Goal: Task Accomplishment & Management: Use online tool/utility

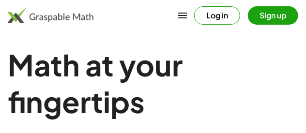
scroll to position [12, 0]
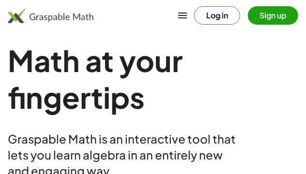
click at [262, 69] on h1 "Math at your fingertips" at bounding box center [153, 79] width 290 height 74
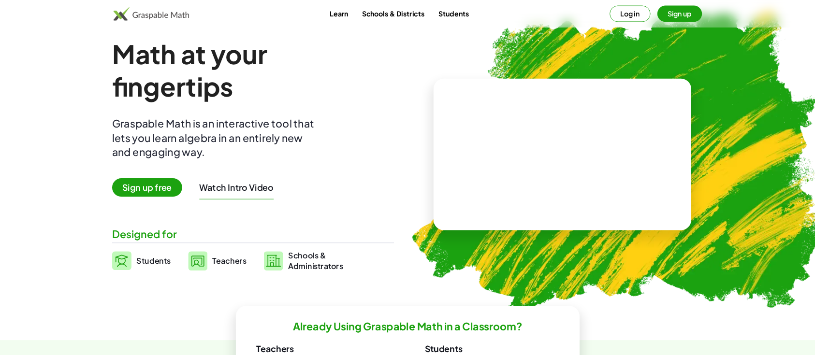
scroll to position [12, 0]
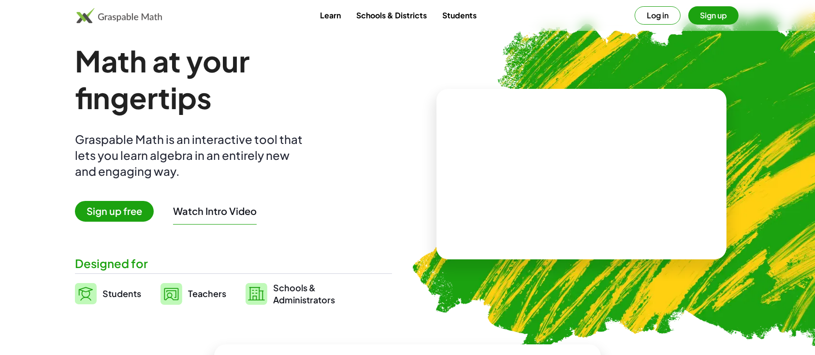
drag, startPoint x: 289, startPoint y: 0, endPoint x: 101, endPoint y: 289, distance: 344.6
click at [101, 266] on link "Students" at bounding box center [108, 294] width 66 height 24
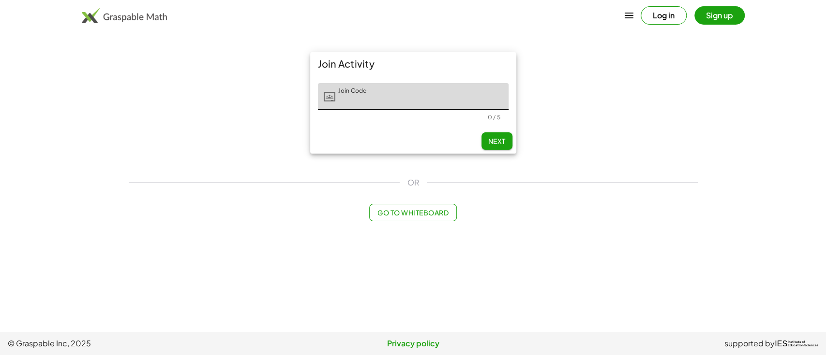
click at [349, 104] on input "Join Code" at bounding box center [421, 96] width 173 height 27
click at [411, 219] on button "Go to Whiteboard" at bounding box center [413, 212] width 88 height 17
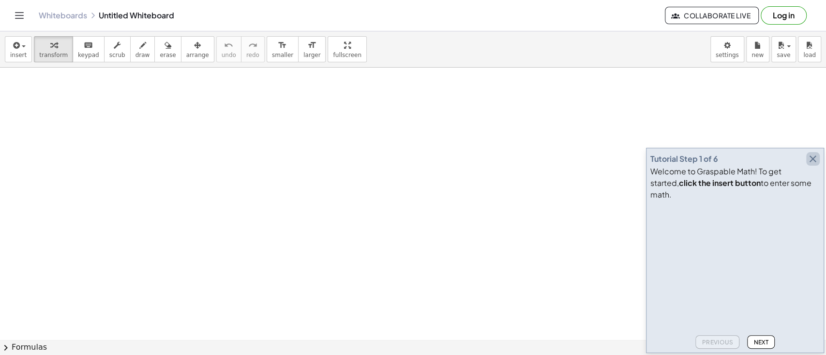
click at [619, 165] on icon "button" at bounding box center [813, 159] width 12 height 12
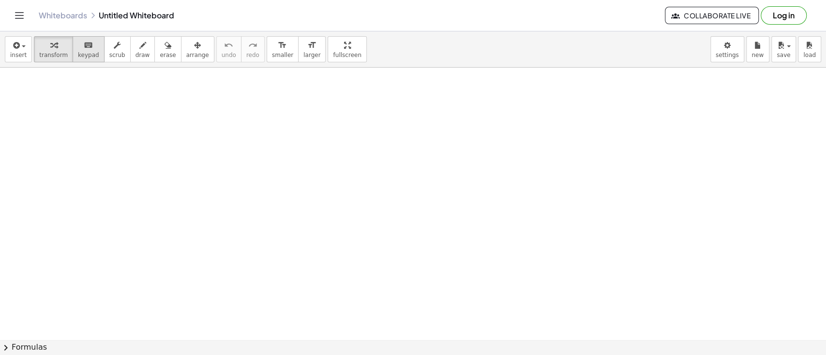
click at [81, 52] on span "keypad" at bounding box center [88, 55] width 21 height 7
click at [88, 44] on div "keyboard" at bounding box center [88, 45] width 21 height 12
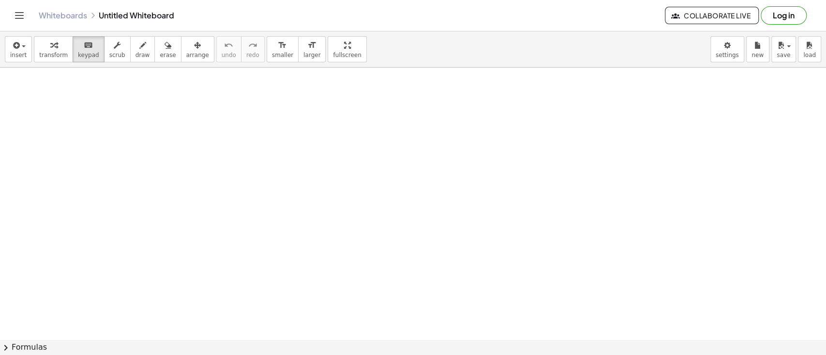
click at [73, 38] on button "keyboard keypad" at bounding box center [89, 49] width 32 height 26
click at [84, 45] on icon "keyboard" at bounding box center [88, 46] width 9 height 12
click at [87, 52] on span "keypad" at bounding box center [88, 55] width 21 height 7
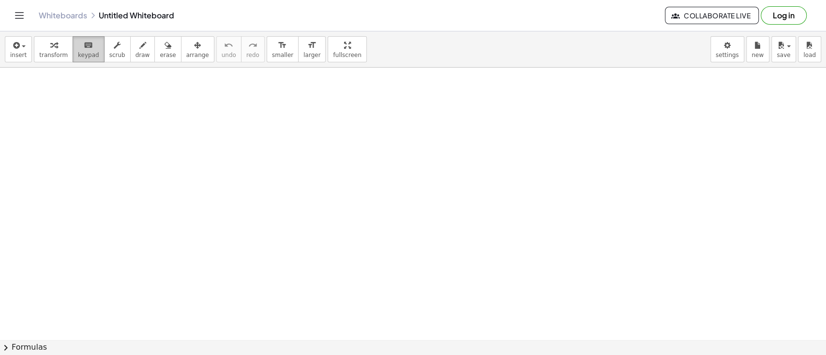
click at [85, 40] on icon "keyboard" at bounding box center [88, 46] width 9 height 12
click at [85, 48] on icon "keyboard" at bounding box center [88, 46] width 9 height 12
click at [39, 44] on div "button" at bounding box center [53, 45] width 29 height 12
click at [86, 46] on div "keyboard" at bounding box center [88, 45] width 21 height 12
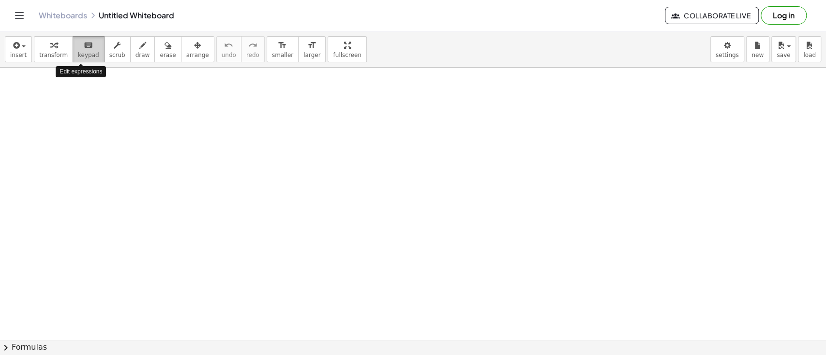
click at [87, 48] on div "keyboard" at bounding box center [88, 45] width 21 height 12
drag, startPoint x: 87, startPoint y: 48, endPoint x: 89, endPoint y: 53, distance: 5.2
click at [85, 50] on div "keyboard" at bounding box center [88, 45] width 21 height 12
click at [89, 53] on button "keyboard keypad" at bounding box center [89, 49] width 32 height 26
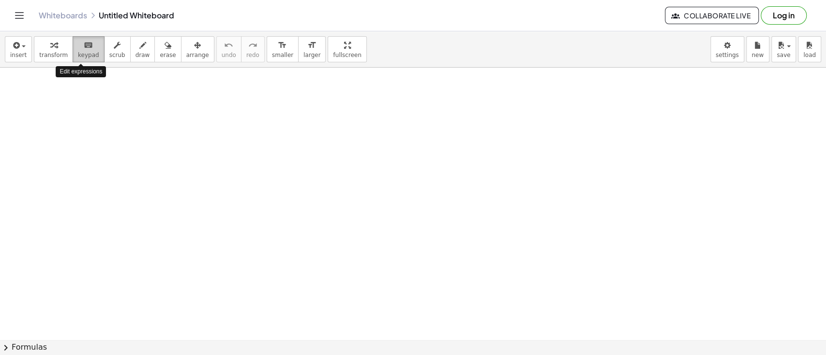
click at [89, 53] on span "keypad" at bounding box center [88, 55] width 21 height 7
click at [89, 56] on span "keypad" at bounding box center [88, 55] width 21 height 7
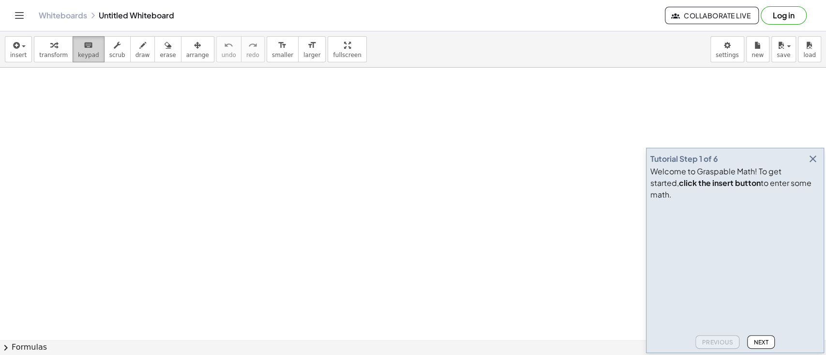
click at [81, 52] on span "keypad" at bounding box center [88, 55] width 21 height 7
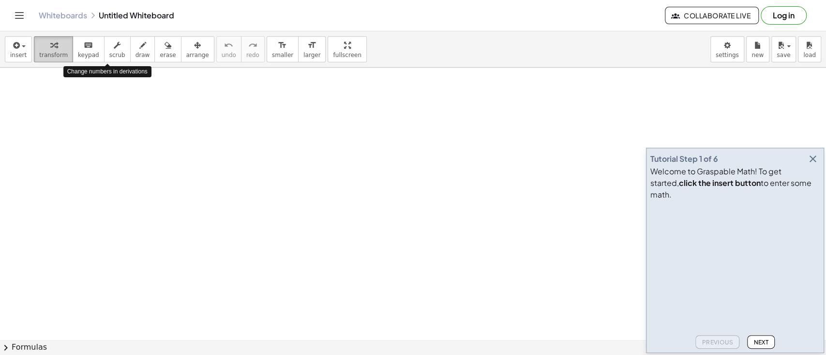
click at [58, 41] on div "button" at bounding box center [53, 45] width 29 height 12
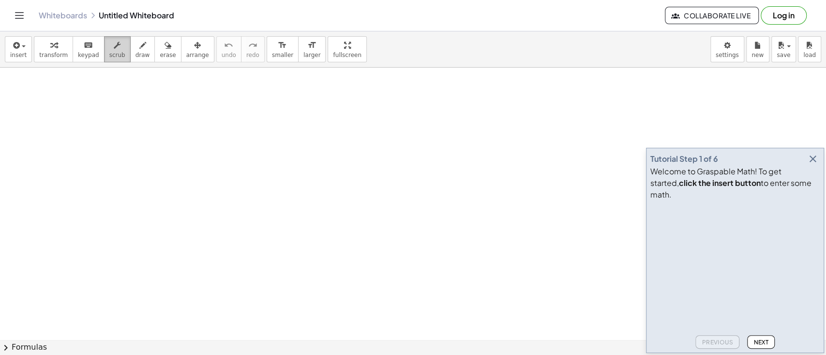
click at [114, 48] on icon "button" at bounding box center [117, 46] width 7 height 12
click at [85, 44] on icon "keyboard" at bounding box center [88, 46] width 9 height 12
click at [45, 48] on div "button" at bounding box center [53, 45] width 29 height 12
click at [40, 52] on span "transform" at bounding box center [53, 55] width 29 height 7
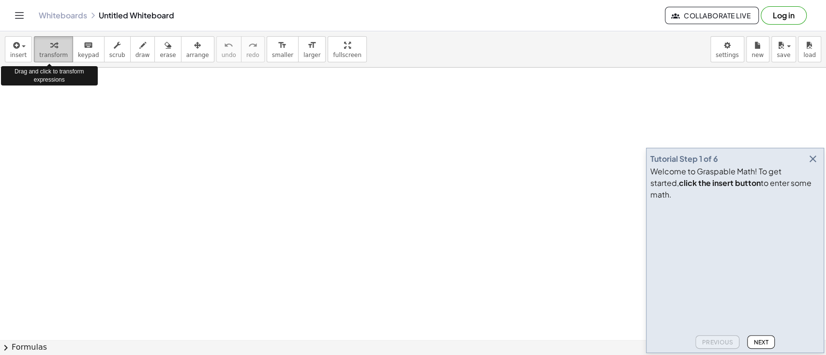
click at [40, 52] on span "transform" at bounding box center [53, 55] width 29 height 7
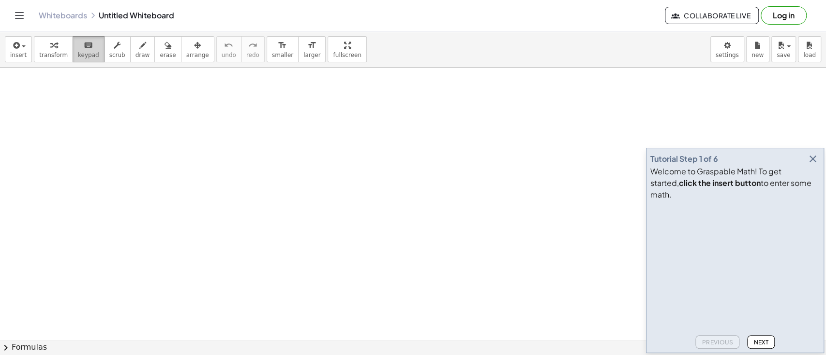
click at [84, 47] on icon "keyboard" at bounding box center [88, 46] width 9 height 12
click at [34, 43] on button "transform" at bounding box center [53, 49] width 39 height 26
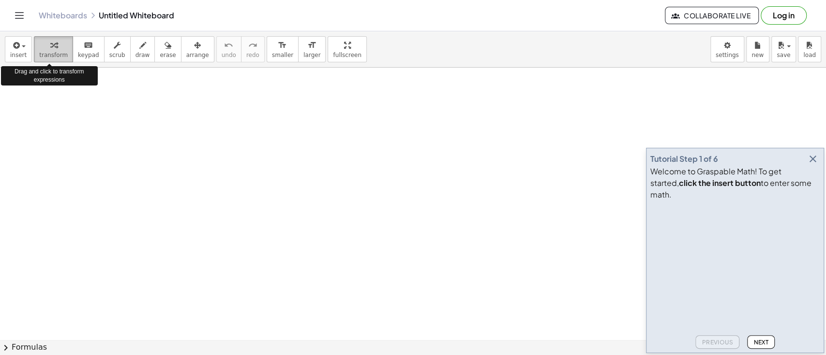
click at [42, 45] on div "button" at bounding box center [53, 45] width 29 height 12
click at [760, 344] on span "Next" at bounding box center [760, 342] width 15 height 7
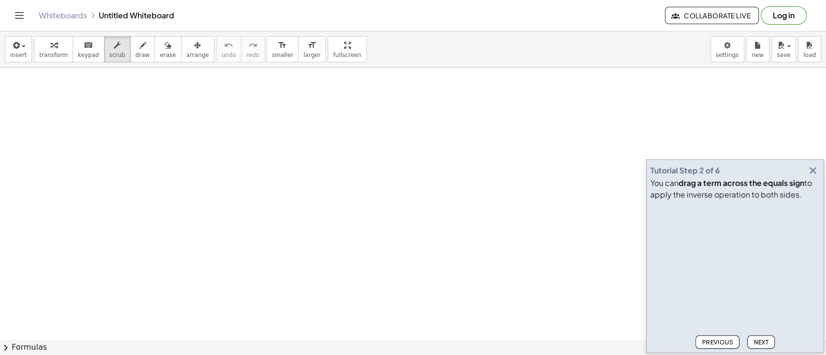
click at [758, 340] on span "Next" at bounding box center [760, 342] width 15 height 7
click at [718, 345] on span "Previous" at bounding box center [716, 342] width 31 height 7
click at [718, 346] on span "Previous" at bounding box center [716, 342] width 31 height 7
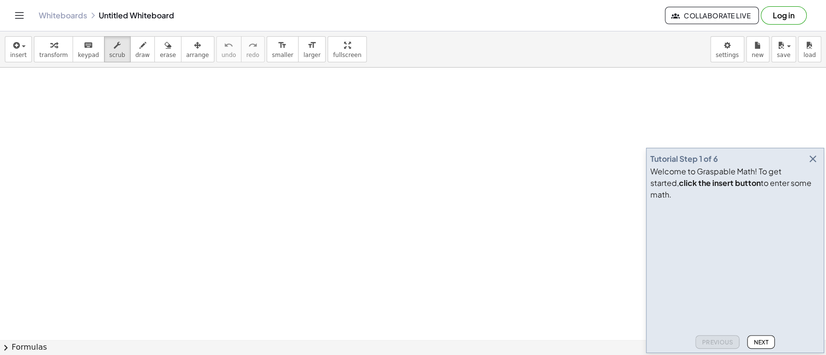
click at [716, 344] on div "Previous Next" at bounding box center [734, 340] width 169 height 17
click at [715, 343] on div "Previous Next" at bounding box center [734, 340] width 169 height 17
click at [25, 50] on button "insert" at bounding box center [18, 49] width 27 height 26
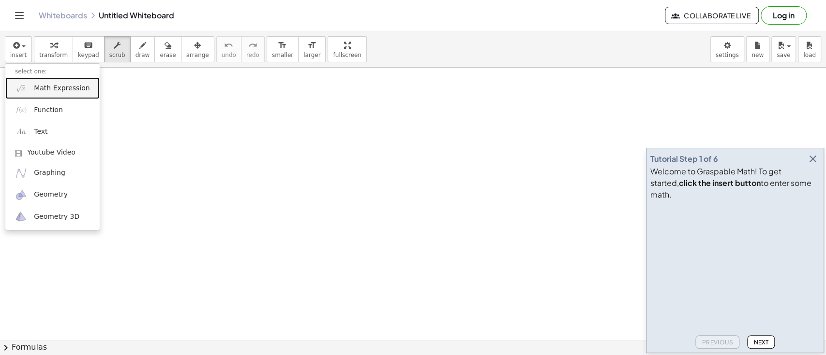
click at [34, 89] on span "Math Expression" at bounding box center [62, 89] width 56 height 10
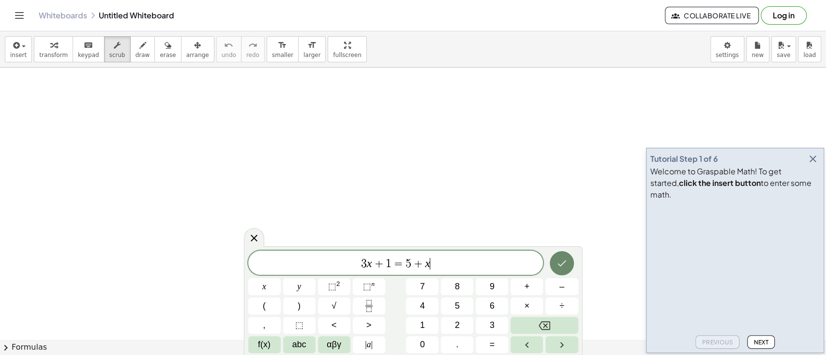
click at [561, 255] on button "Done" at bounding box center [561, 264] width 24 height 24
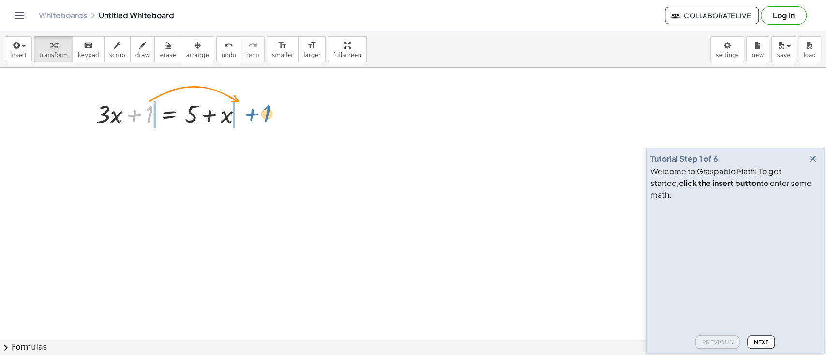
drag, startPoint x: 145, startPoint y: 114, endPoint x: 265, endPoint y: 110, distance: 120.0
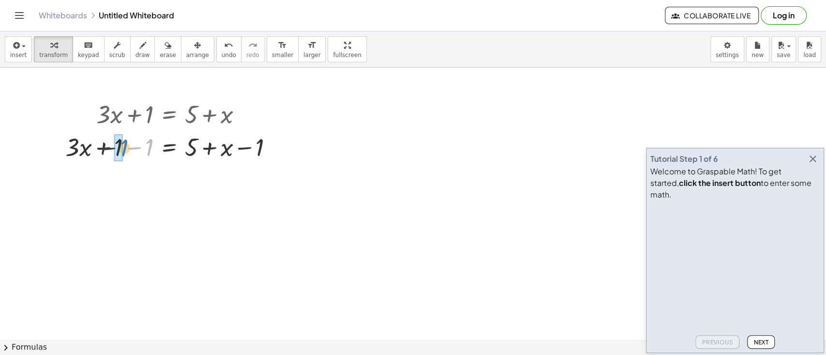
drag, startPoint x: 146, startPoint y: 149, endPoint x: 115, endPoint y: 148, distance: 31.0
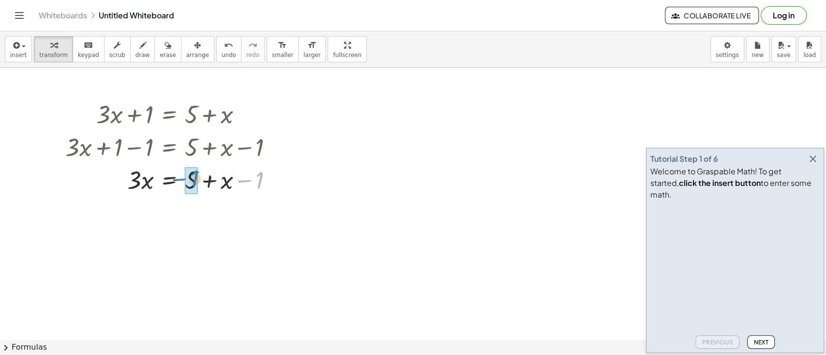
drag, startPoint x: 254, startPoint y: 181, endPoint x: 186, endPoint y: 180, distance: 67.7
drag, startPoint x: 224, startPoint y: 190, endPoint x: 209, endPoint y: 192, distance: 15.1
click at [169, 115] on div "+ · 3 · x + 1 = + 5 + x + · 3 · x + 1 − 1 = + 5 + x − 1 + · 3 · x + 0 = + 5 + x…" at bounding box center [169, 115] width 0 height 0
drag, startPoint x: 230, startPoint y: 215, endPoint x: 151, endPoint y: 217, distance: 79.4
click at [151, 217] on div at bounding box center [172, 212] width 225 height 33
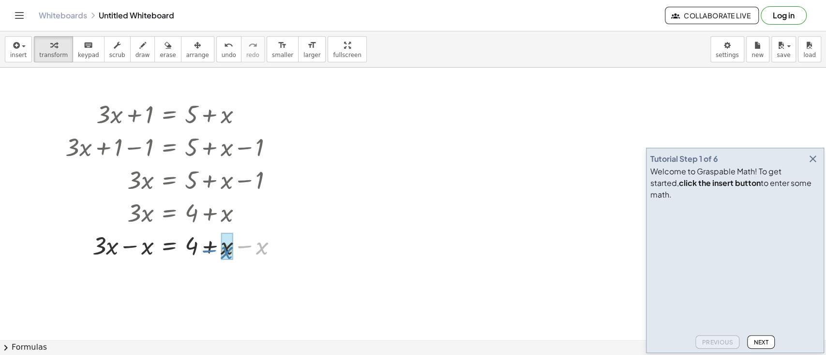
drag, startPoint x: 257, startPoint y: 248, endPoint x: 221, endPoint y: 249, distance: 36.3
drag, startPoint x: 147, startPoint y: 280, endPoint x: 105, endPoint y: 279, distance: 41.6
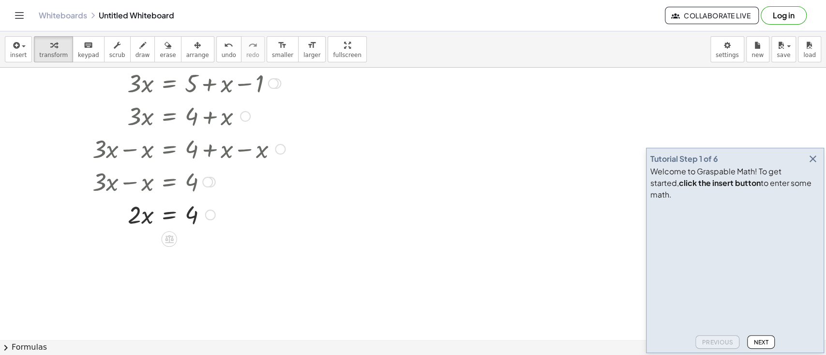
scroll to position [104, 0]
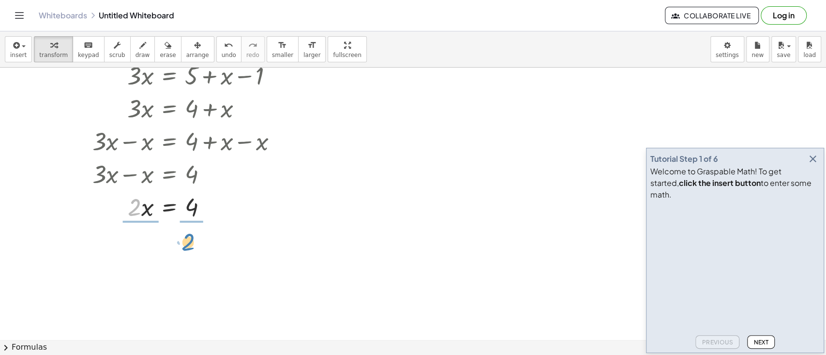
drag, startPoint x: 139, startPoint y: 209, endPoint x: 191, endPoint y: 244, distance: 62.0
drag, startPoint x: 134, startPoint y: 233, endPoint x: 143, endPoint y: 268, distance: 36.4
drag, startPoint x: 195, startPoint y: 288, endPoint x: 190, endPoint y: 307, distance: 19.6
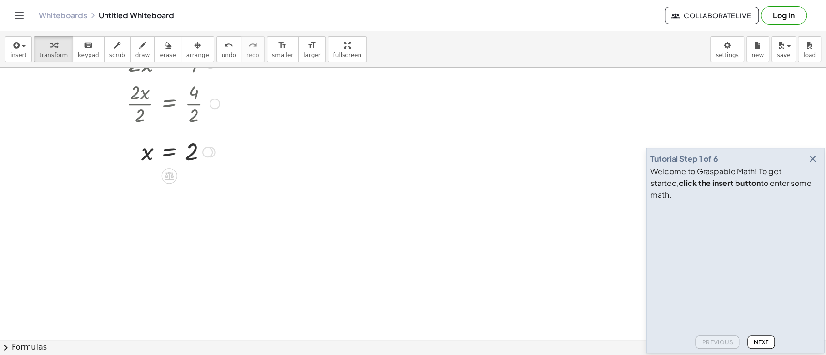
scroll to position [248, 0]
click at [195, 153] on div at bounding box center [174, 152] width 229 height 32
click at [207, 156] on div at bounding box center [207, 153] width 11 height 11
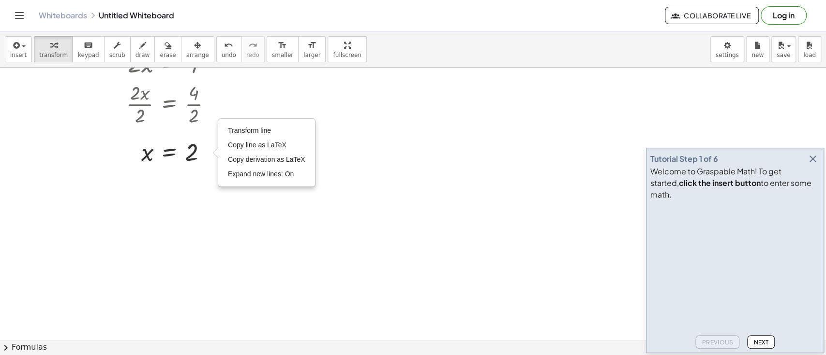
click at [202, 182] on div at bounding box center [413, 124] width 826 height 608
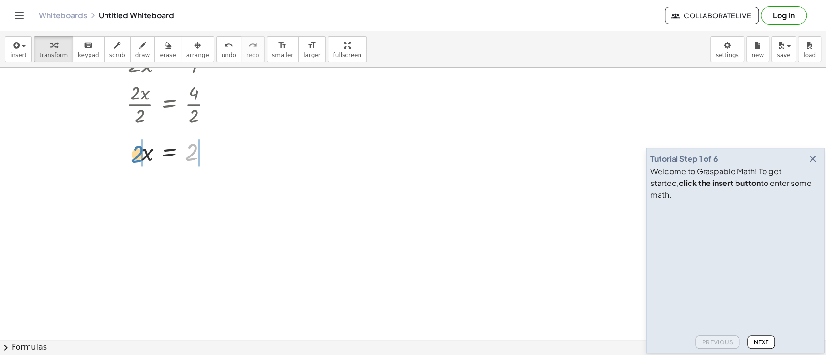
drag, startPoint x: 186, startPoint y: 144, endPoint x: 132, endPoint y: 145, distance: 54.2
click at [132, 145] on div at bounding box center [174, 152] width 229 height 32
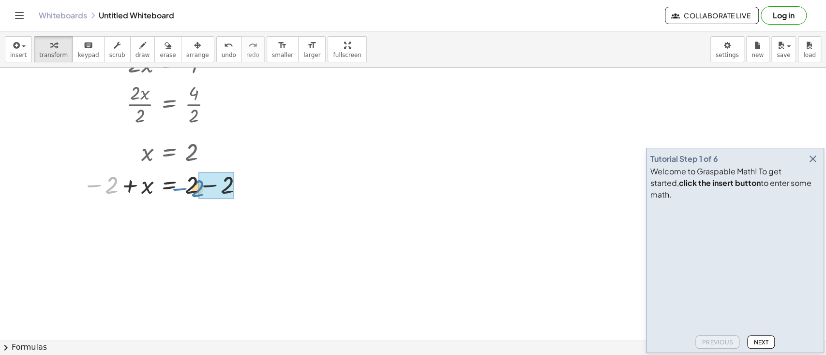
drag, startPoint x: 106, startPoint y: 178, endPoint x: 191, endPoint y: 177, distance: 85.1
click at [191, 177] on div at bounding box center [174, 184] width 229 height 33
click at [579, 177] on div at bounding box center [413, 124] width 826 height 608
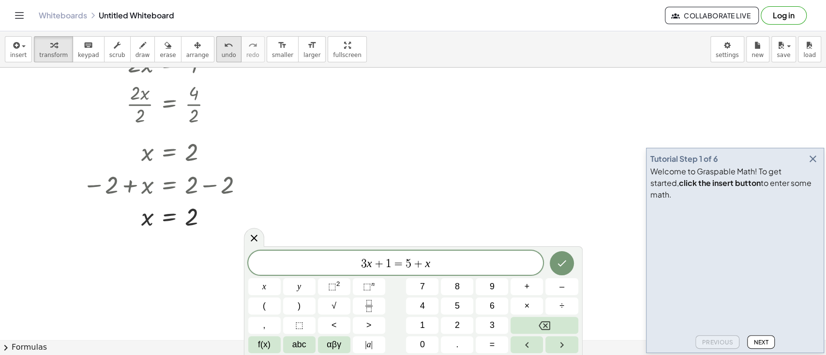
click at [224, 48] on icon "undo" at bounding box center [228, 46] width 9 height 12
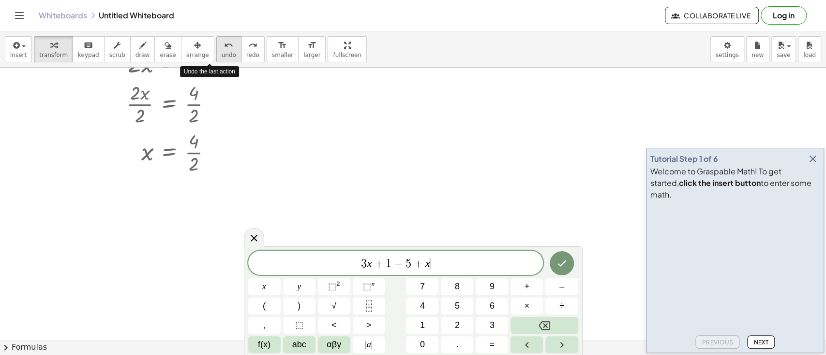
click at [224, 48] on icon "undo" at bounding box center [228, 46] width 9 height 12
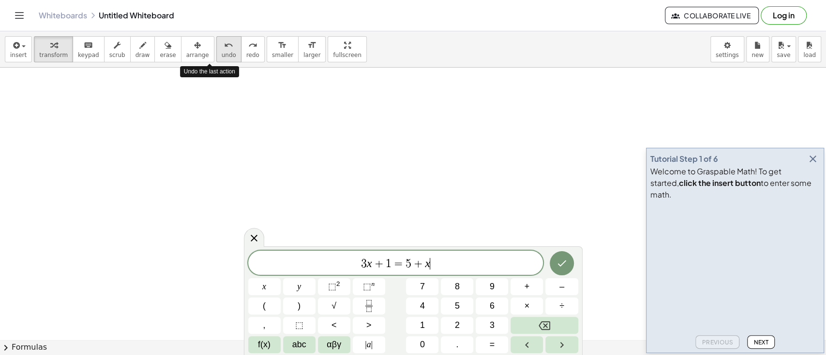
click at [224, 48] on icon "undo" at bounding box center [228, 46] width 9 height 12
click at [255, 234] on icon at bounding box center [254, 239] width 12 height 12
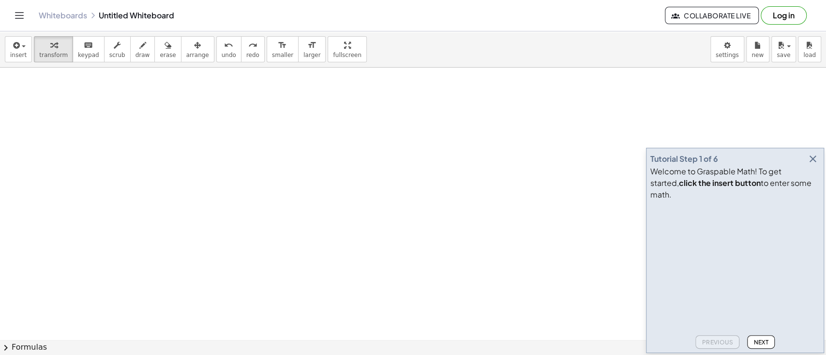
click at [814, 165] on icon "button" at bounding box center [813, 159] width 12 height 12
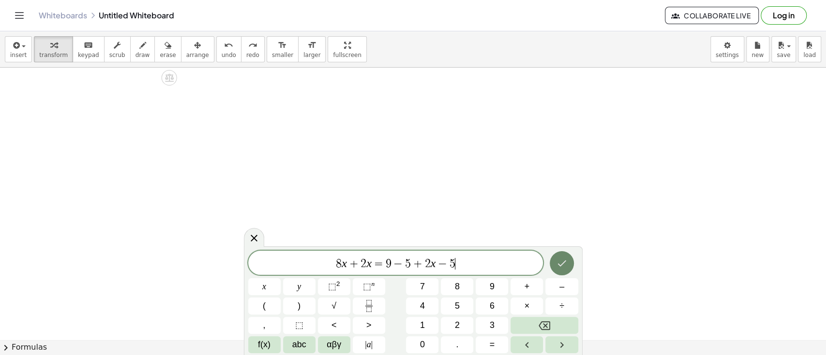
click at [565, 254] on button "Done" at bounding box center [561, 264] width 24 height 24
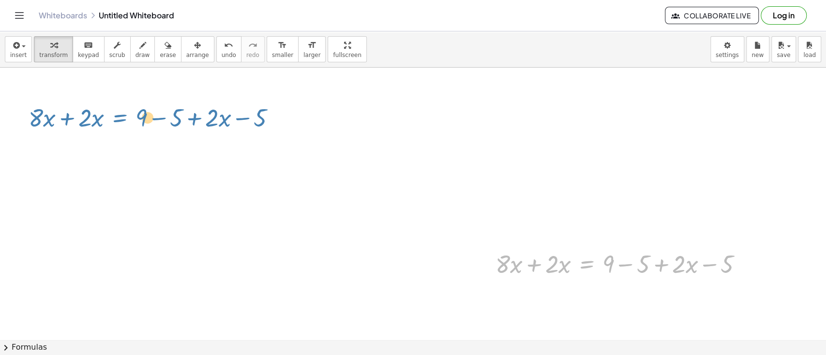
drag, startPoint x: 586, startPoint y: 264, endPoint x: 122, endPoint y: 118, distance: 486.0
click at [122, 118] on div "+ · 3 · x + 1 = + 5 + x + · 3 · x + 1 − 1 = + 5 + x − 1 + · 8 · x + · 2 · x = +…" at bounding box center [413, 278] width 826 height 608
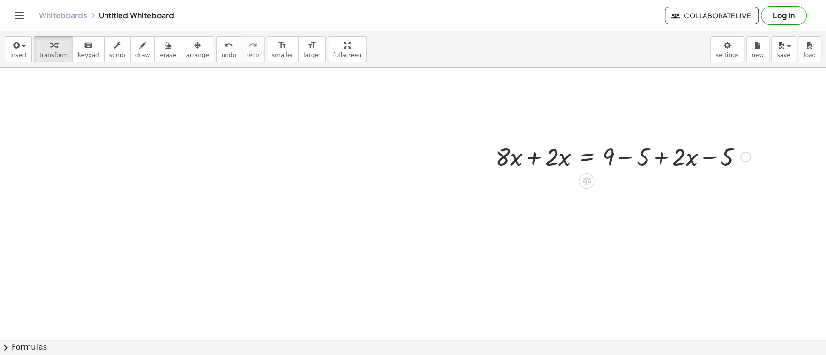
scroll to position [214, 0]
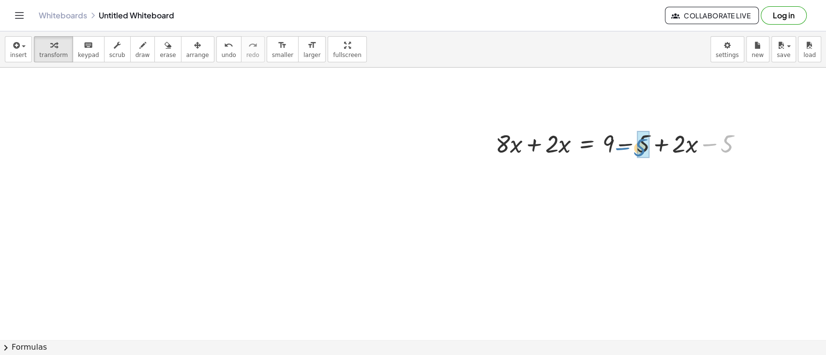
drag, startPoint x: 727, startPoint y: 144, endPoint x: 640, endPoint y: 144, distance: 87.1
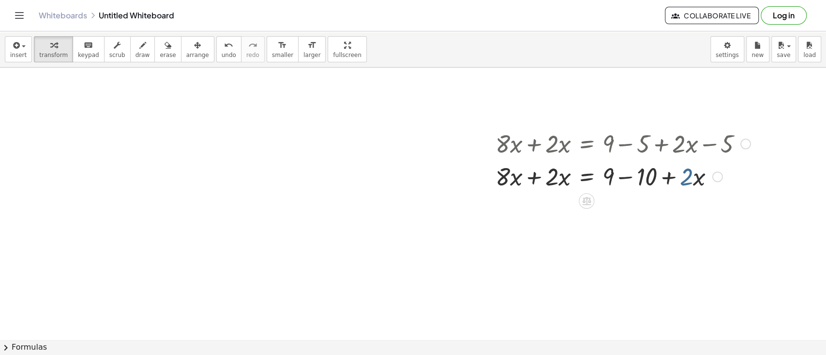
click at [691, 178] on div at bounding box center [622, 176] width 265 height 33
drag, startPoint x: 609, startPoint y: 172, endPoint x: 651, endPoint y: 172, distance: 42.6
drag, startPoint x: 670, startPoint y: 180, endPoint x: 567, endPoint y: 180, distance: 103.0
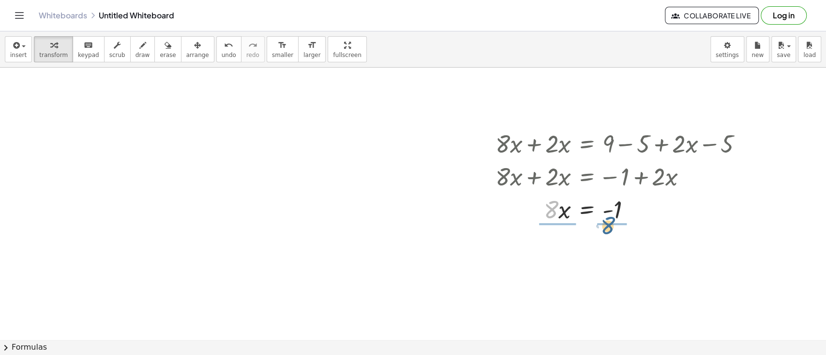
drag, startPoint x: 548, startPoint y: 205, endPoint x: 623, endPoint y: 226, distance: 77.9
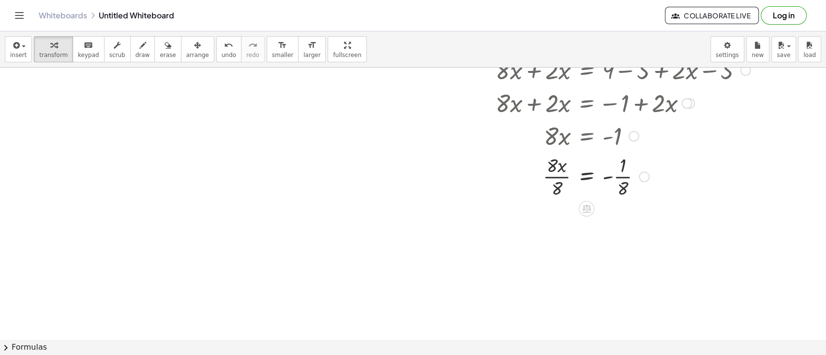
scroll to position [310, 0]
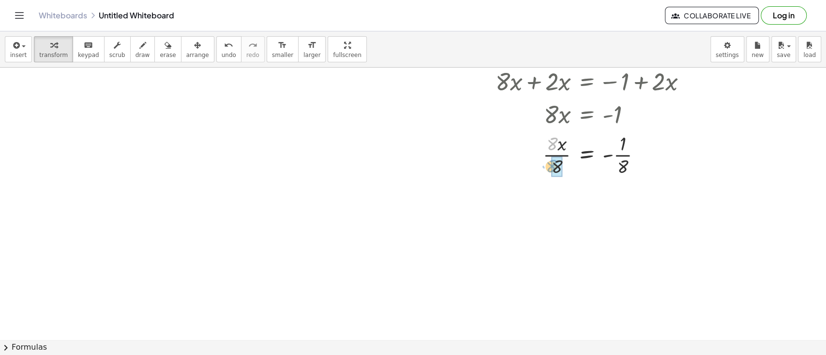
drag, startPoint x: 547, startPoint y: 141, endPoint x: 545, endPoint y: 161, distance: 20.0
click at [545, 161] on div at bounding box center [622, 154] width 265 height 48
click at [623, 195] on div at bounding box center [622, 202] width 265 height 48
click at [680, 245] on div at bounding box center [413, 62] width 826 height 608
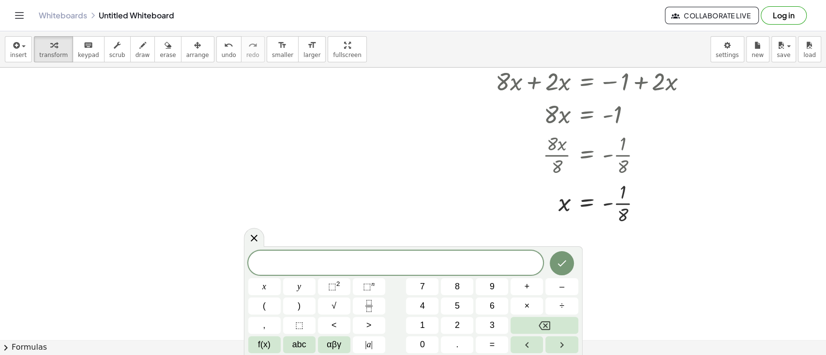
click at [644, 263] on div at bounding box center [413, 62] width 826 height 608
